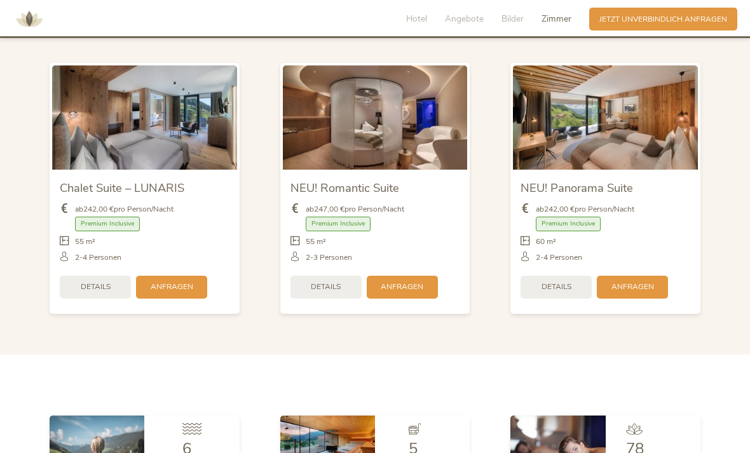
click at [556, 293] on span "Details" at bounding box center [557, 287] width 30 height 11
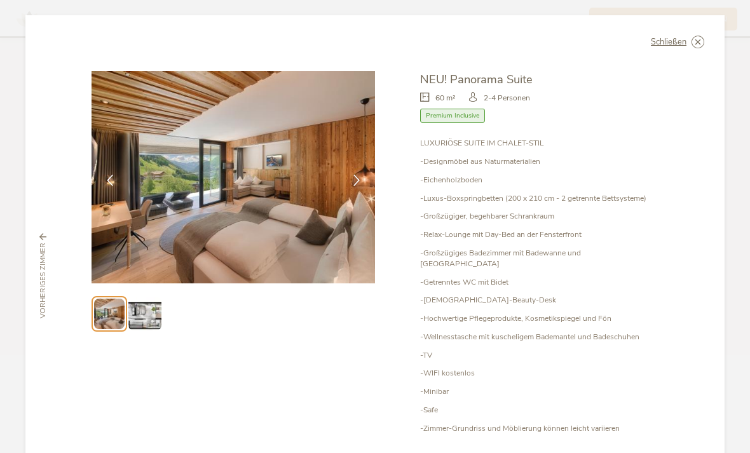
click at [142, 298] on img at bounding box center [144, 314] width 32 height 32
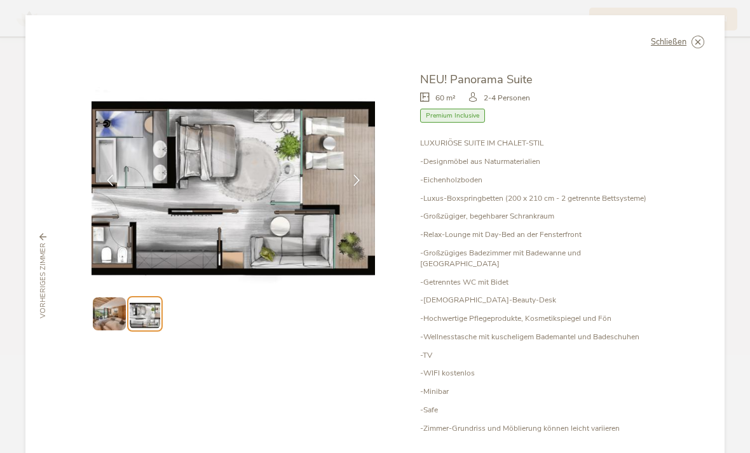
click at [109, 298] on img at bounding box center [109, 314] width 32 height 32
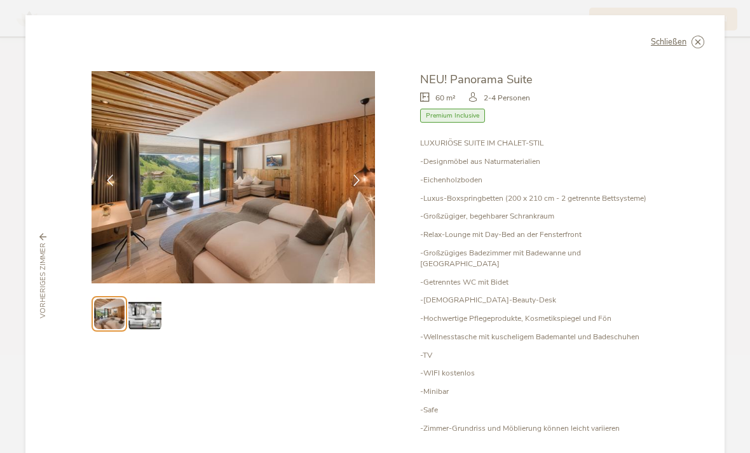
click at [41, 252] on span "vorheriges Zimmer" at bounding box center [43, 281] width 10 height 76
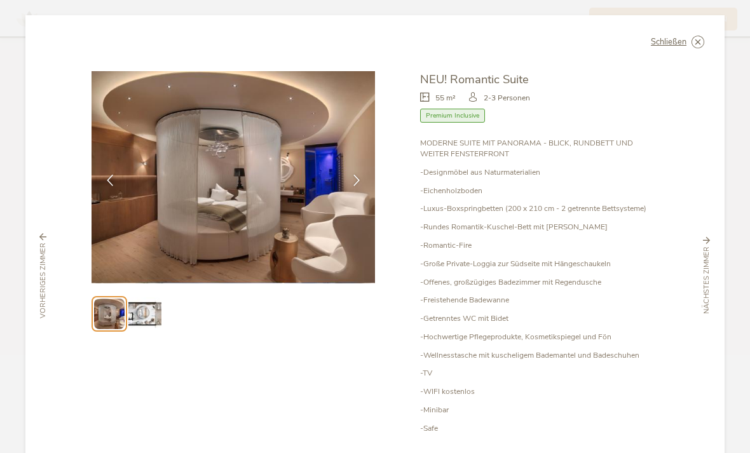
click at [146, 300] on img at bounding box center [144, 314] width 32 height 32
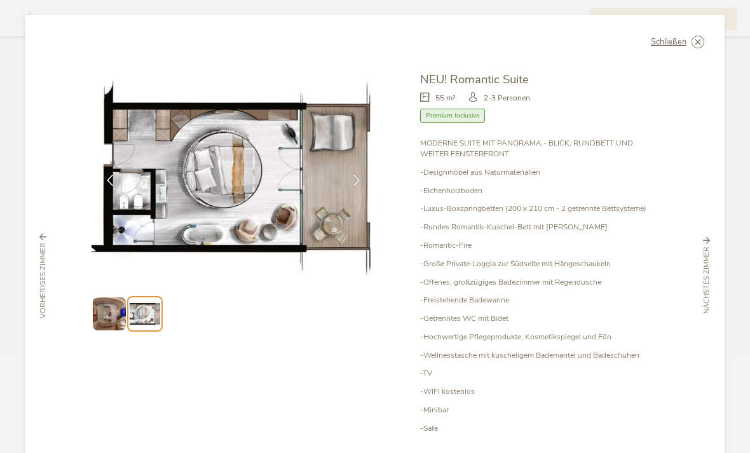
click at [107, 298] on img at bounding box center [109, 314] width 32 height 32
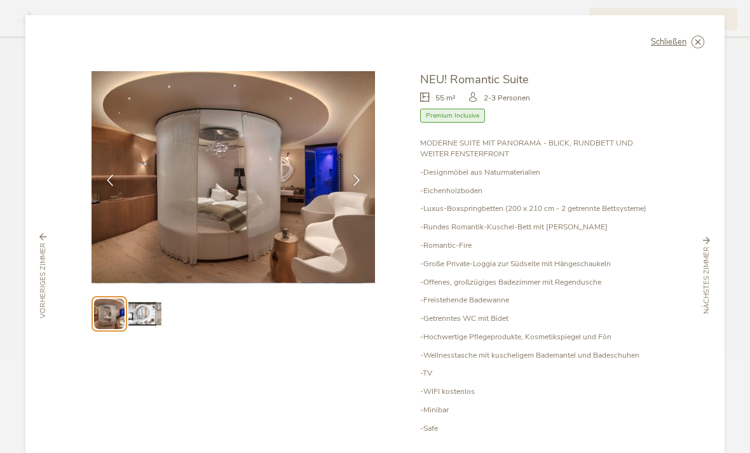
click at [145, 298] on img at bounding box center [144, 314] width 32 height 32
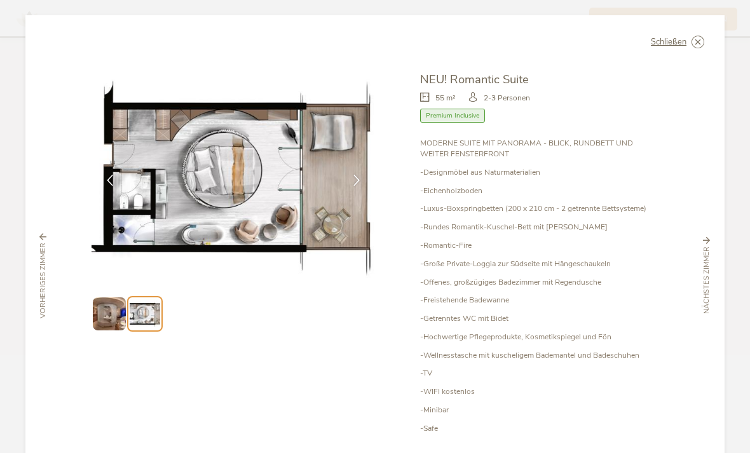
click at [711, 263] on span "nächstes Zimmer" at bounding box center [707, 280] width 10 height 67
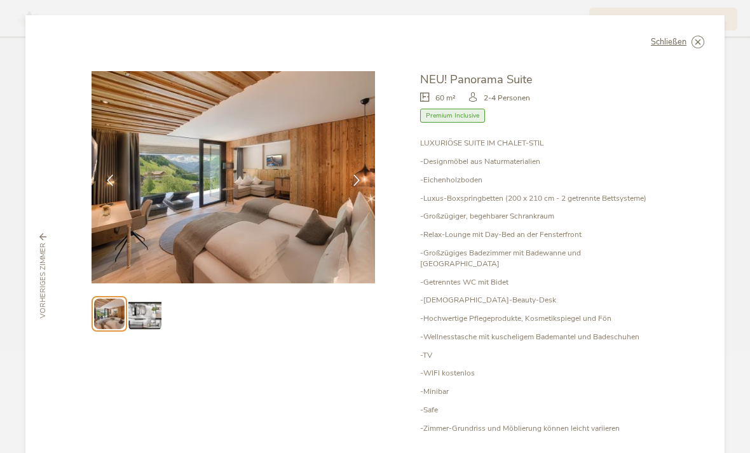
click at [146, 298] on img at bounding box center [144, 314] width 32 height 32
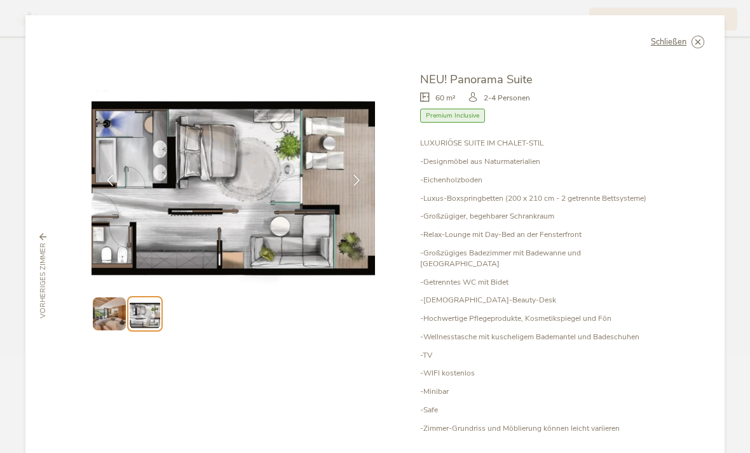
click at [102, 298] on img at bounding box center [109, 314] width 32 height 32
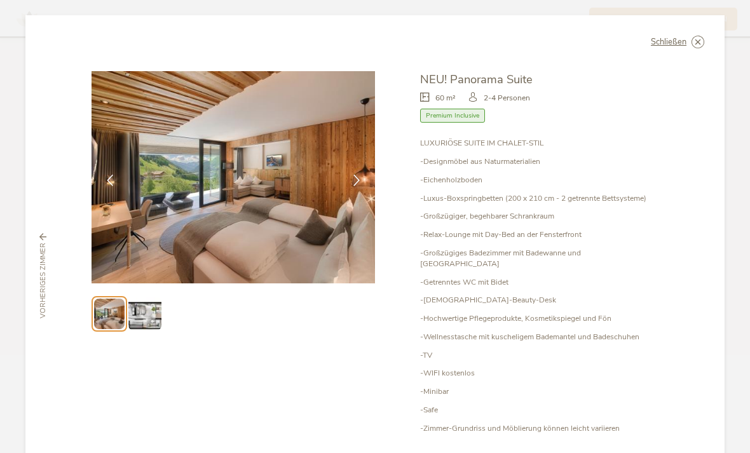
click at [456, 109] on span "Premium Inclusive" at bounding box center [452, 116] width 65 height 15
click at [673, 38] on span "Schließen" at bounding box center [669, 42] width 36 height 8
